Goal: Task Accomplishment & Management: Use online tool/utility

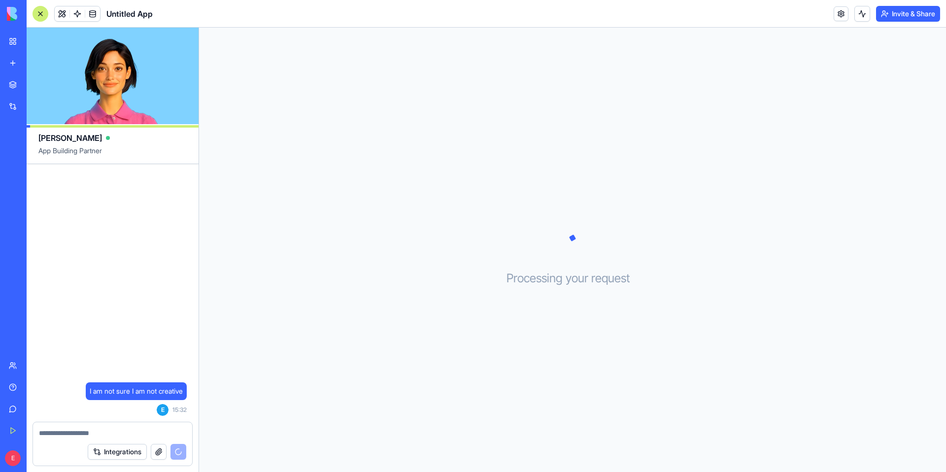
drag, startPoint x: 573, startPoint y: 236, endPoint x: 481, endPoint y: 245, distance: 92.1
click at [573, 236] on icon at bounding box center [572, 238] width 7 height 7
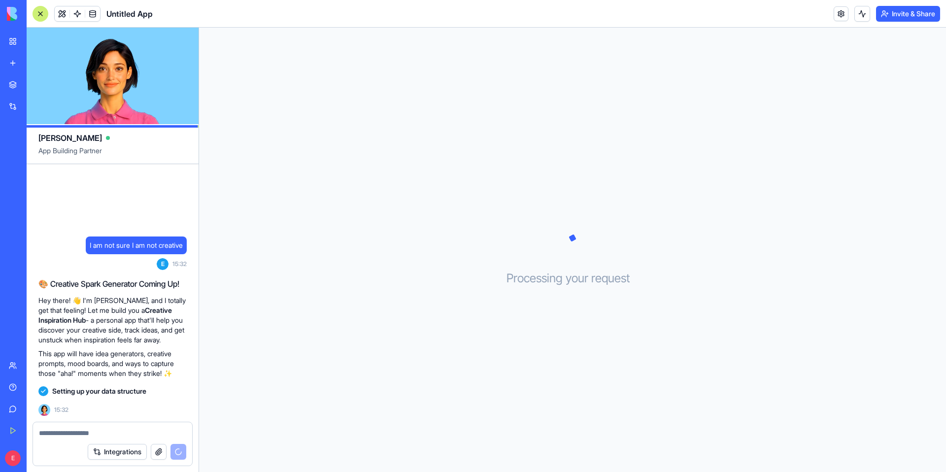
click at [69, 428] on textarea at bounding box center [112, 433] width 147 height 10
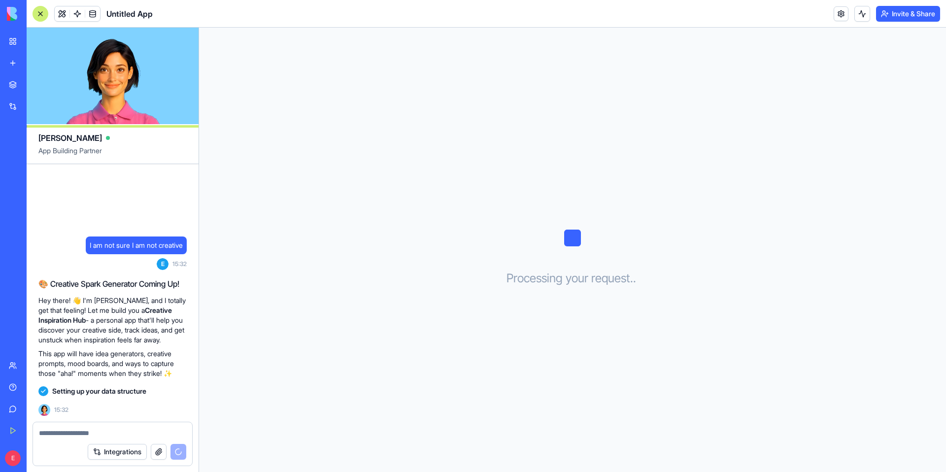
click at [10, 67] on link "New app" at bounding box center [22, 63] width 39 height 20
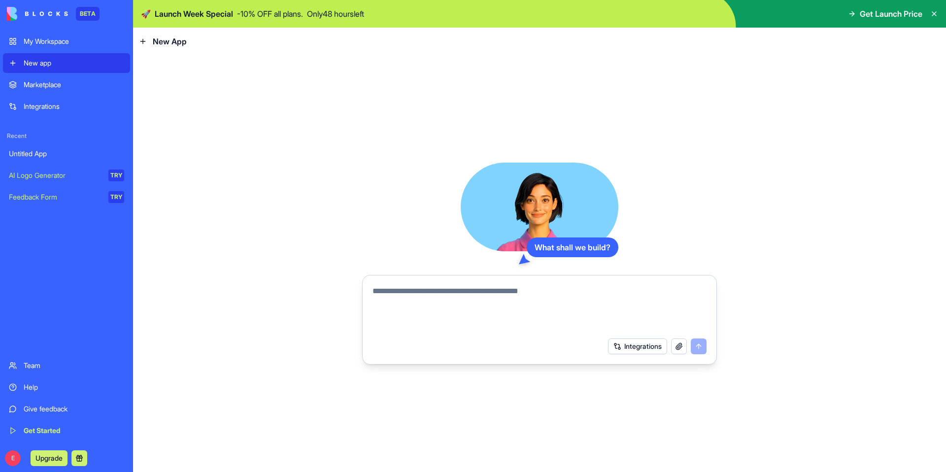
click at [49, 155] on div "Untitled App" at bounding box center [66, 154] width 115 height 10
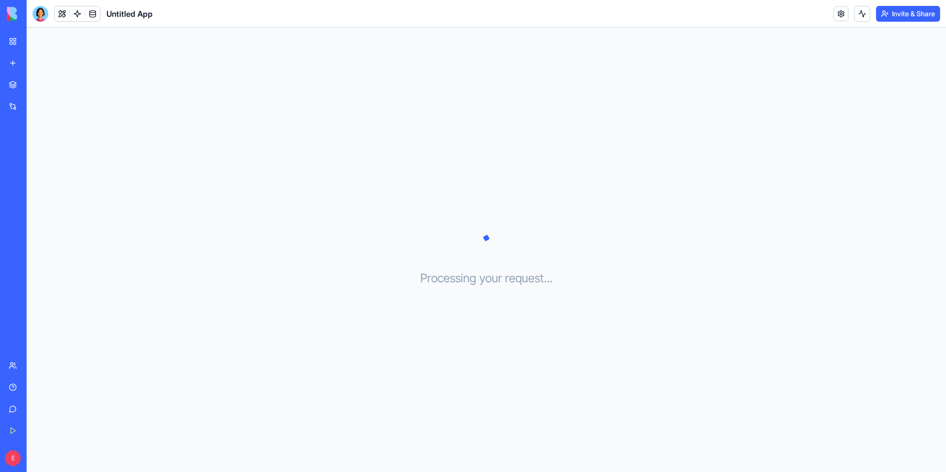
click at [36, 106] on div "Integrations" at bounding box center [30, 107] width 13 height 10
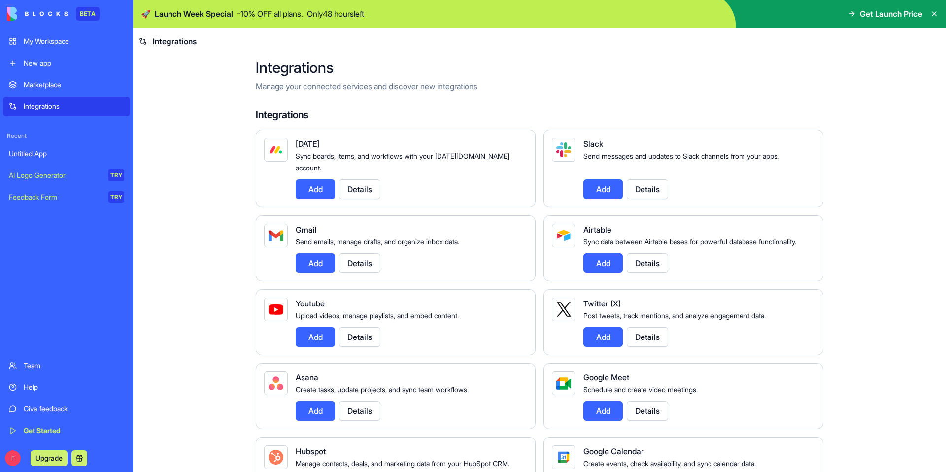
scroll to position [7, 0]
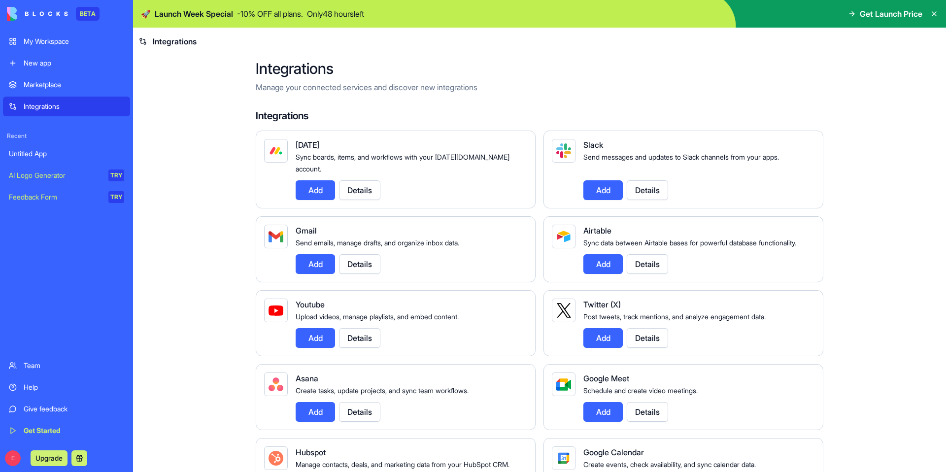
click at [630, 180] on button "Details" at bounding box center [647, 190] width 41 height 20
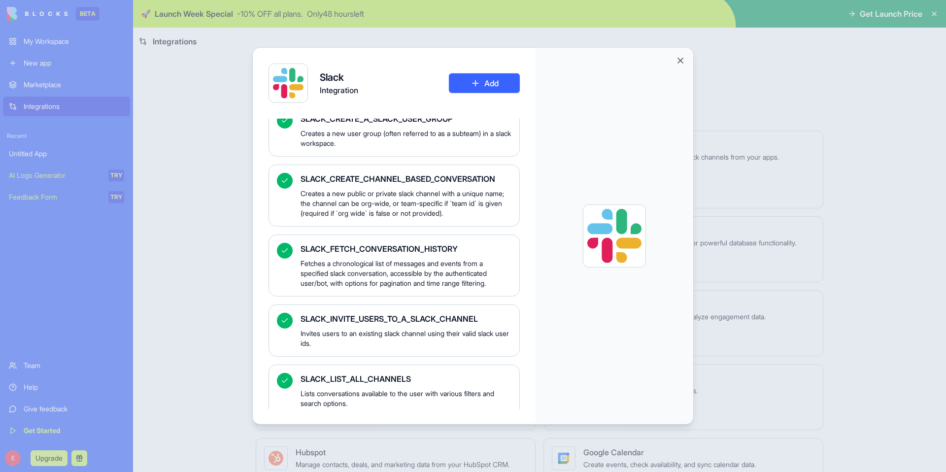
scroll to position [0, 0]
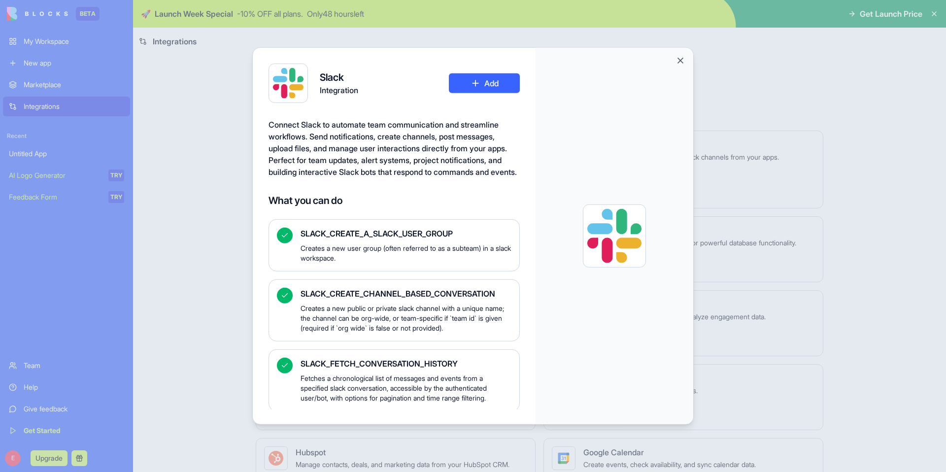
click at [675, 63] on div at bounding box center [615, 236] width 158 height 376
click at [680, 60] on button "Close" at bounding box center [681, 61] width 10 height 10
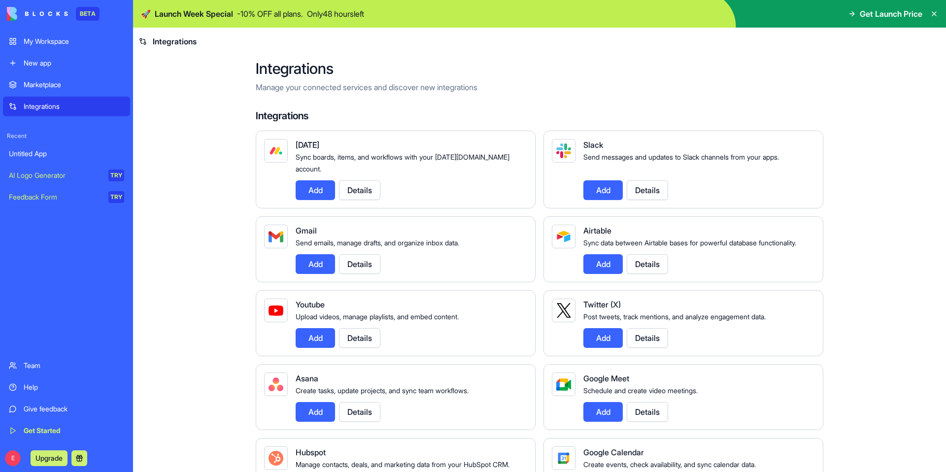
click at [40, 46] on div "My Workspace" at bounding box center [74, 41] width 101 height 10
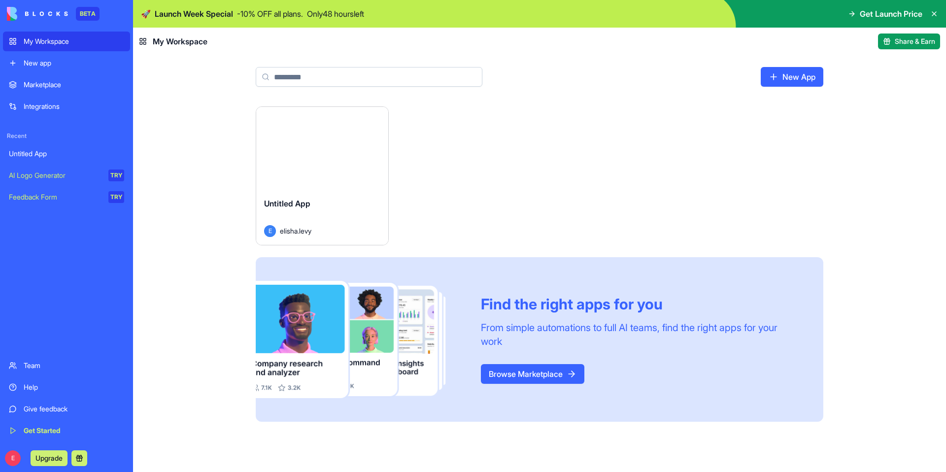
click at [508, 365] on link "Browse Marketplace" at bounding box center [532, 374] width 103 height 20
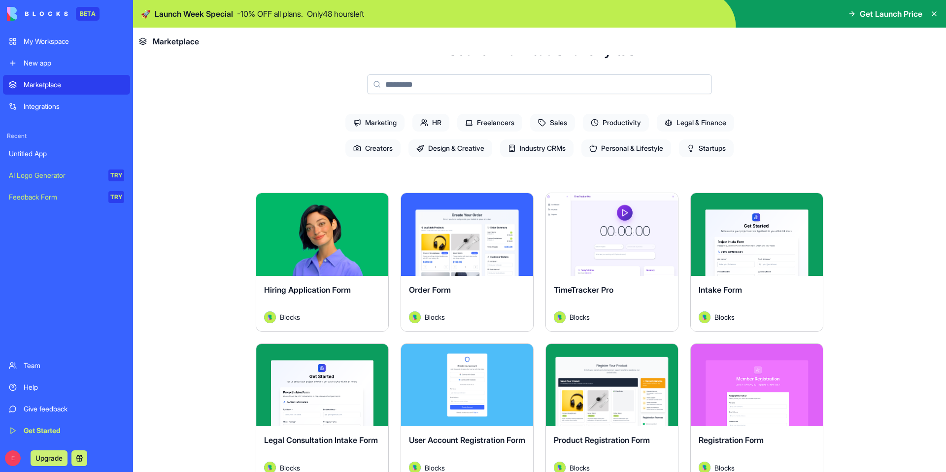
scroll to position [136, 0]
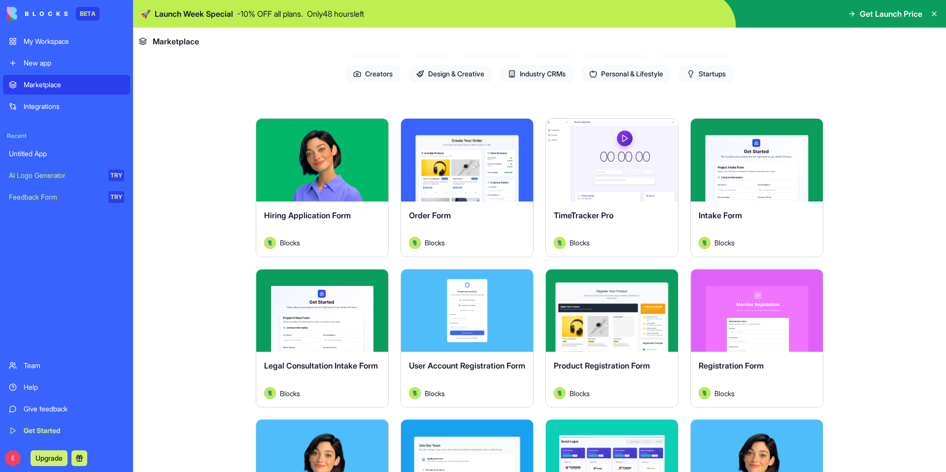
click at [320, 172] on div "Explore" at bounding box center [322, 160] width 132 height 83
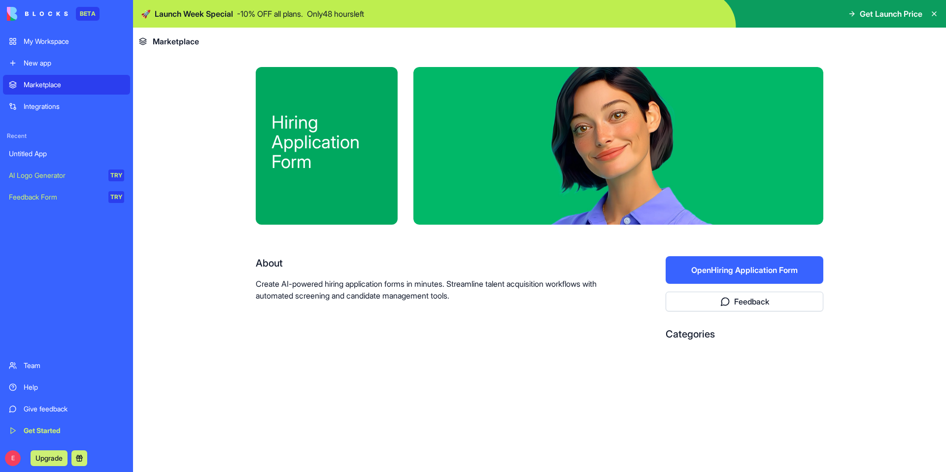
click at [321, 159] on div "Hiring Application Form" at bounding box center [327, 141] width 110 height 59
click at [731, 279] on button "Open Hiring Application Form" at bounding box center [745, 270] width 158 height 28
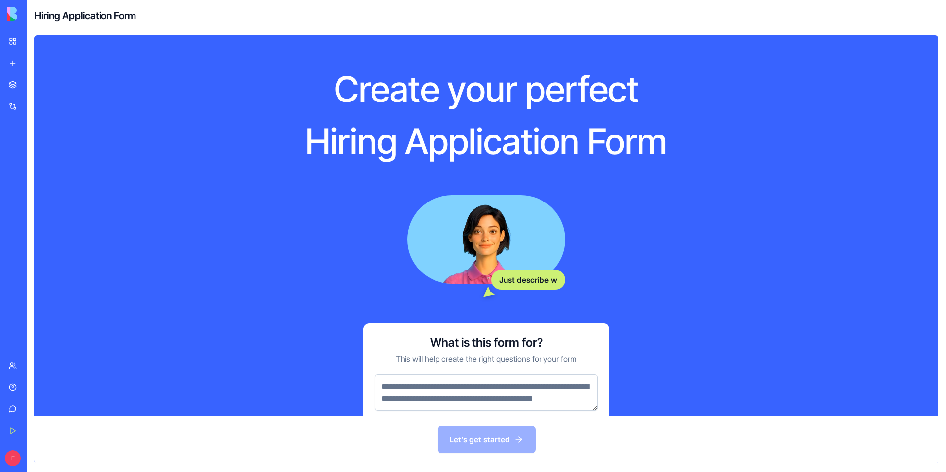
scroll to position [50, 0]
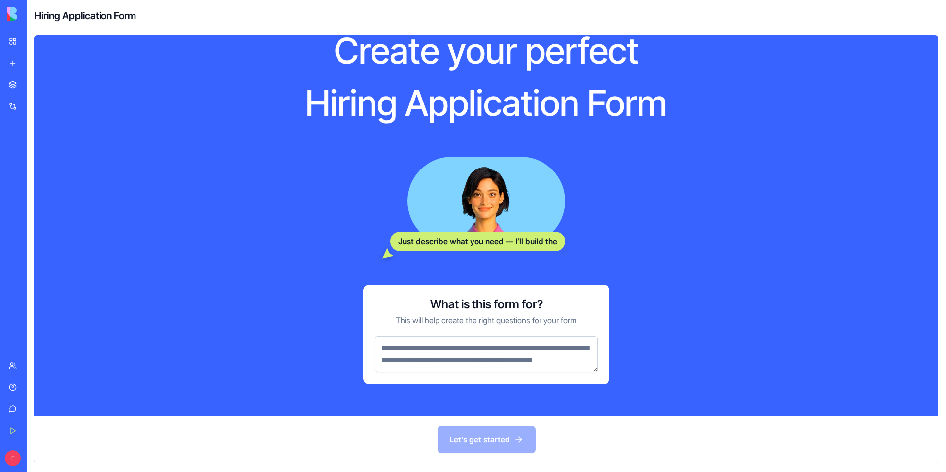
click at [493, 437] on div "Let's get started" at bounding box center [486, 439] width 904 height 47
click at [501, 363] on textarea at bounding box center [486, 354] width 223 height 36
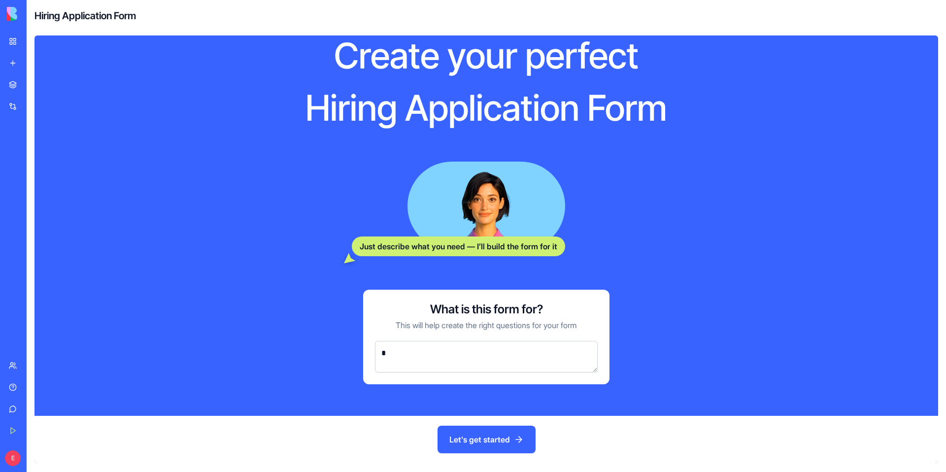
scroll to position [34, 0]
type textarea "******"
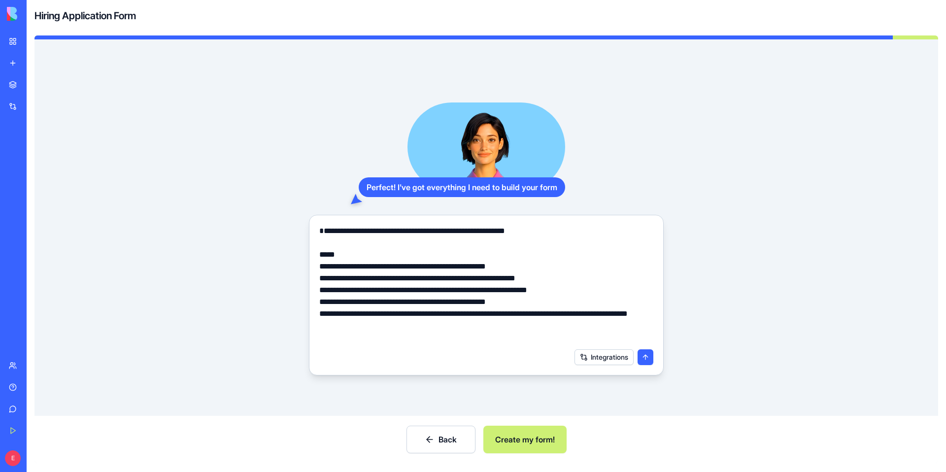
type textarea "**********"
click at [511, 424] on div "Back Create my form!" at bounding box center [486, 439] width 904 height 47
click at [509, 429] on button "Create my form!" at bounding box center [524, 440] width 83 height 28
click at [508, 442] on button "Create my form!" at bounding box center [524, 440] width 83 height 28
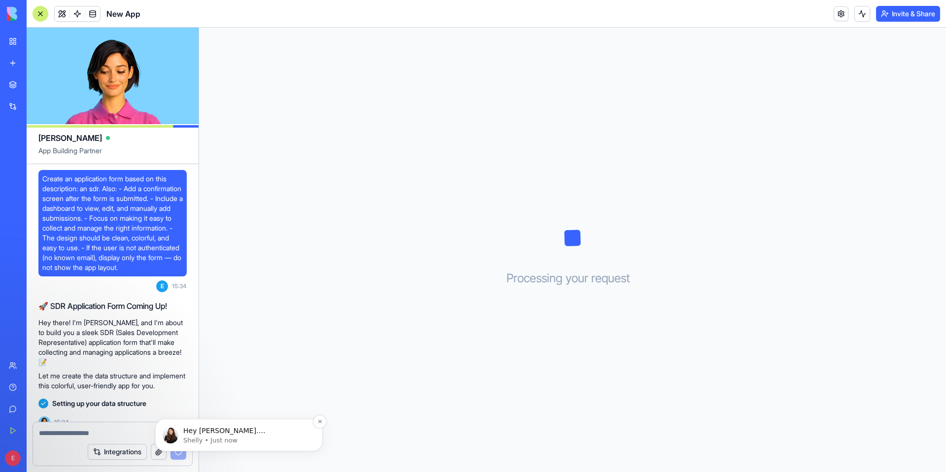
click at [224, 435] on p "Hey [PERSON_NAME].[PERSON_NAME] 👋 Welcome to Blocks 🙌 I'm here if you have any …" at bounding box center [246, 431] width 127 height 10
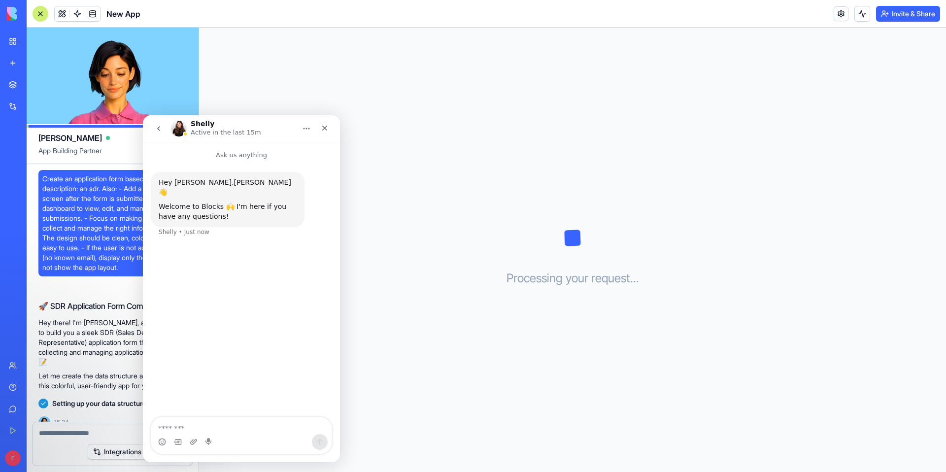
click at [204, 434] on div "Intercom messenger" at bounding box center [241, 442] width 180 height 16
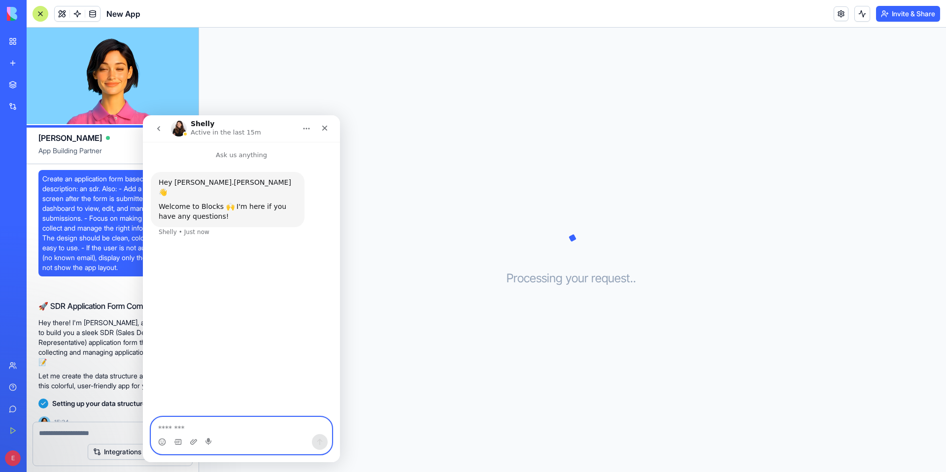
click at [208, 425] on textarea "Message…" at bounding box center [241, 425] width 180 height 17
click at [323, 126] on icon "Close" at bounding box center [324, 128] width 5 height 5
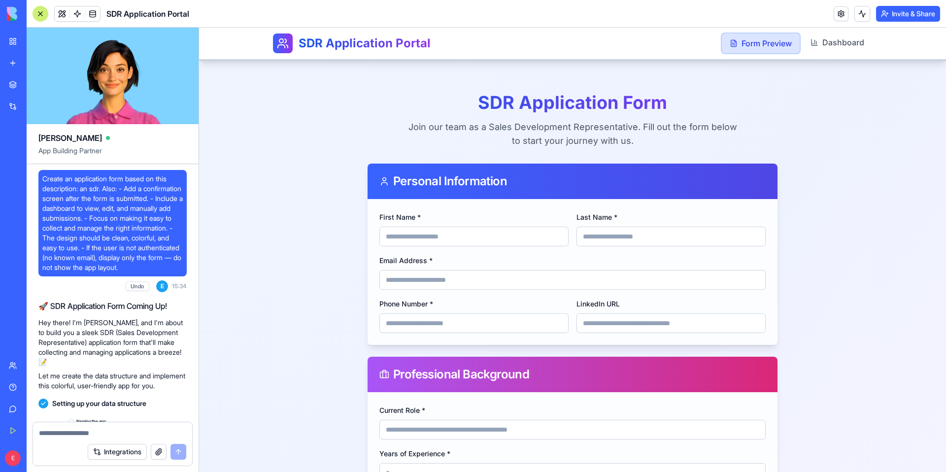
scroll to position [316, 0]
